Goal: Information Seeking & Learning: Learn about a topic

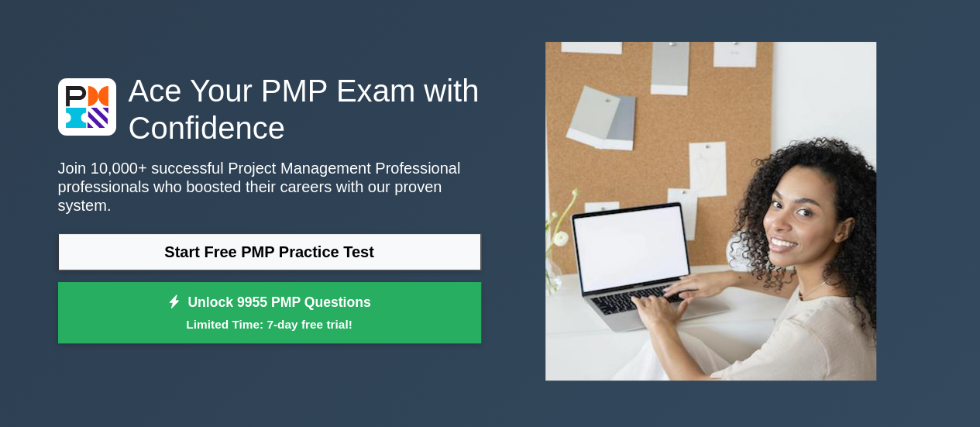
scroll to position [58, 0]
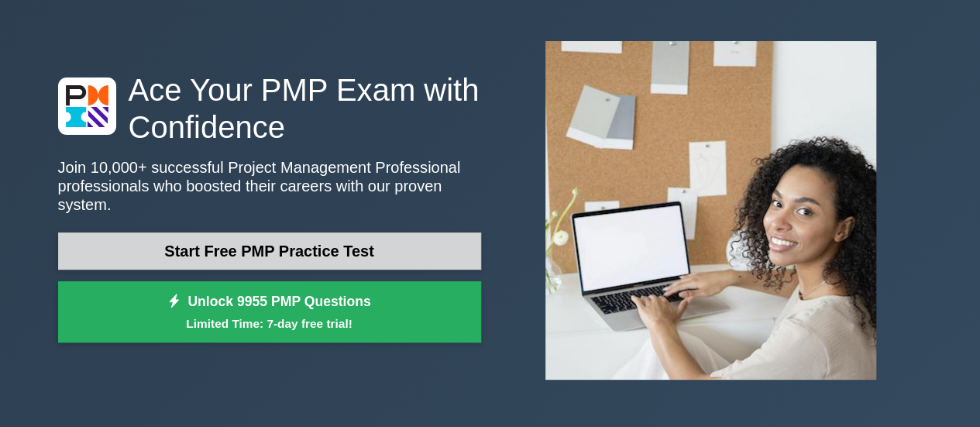
click at [303, 233] on link "Start Free PMP Practice Test" at bounding box center [269, 250] width 423 height 37
